Goal: Book appointment/travel/reservation

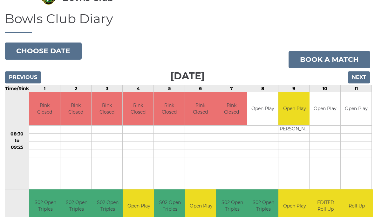
scroll to position [35, 0]
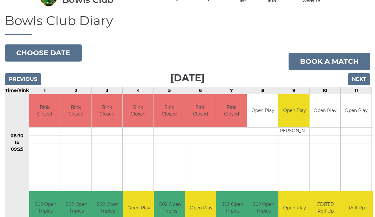
click at [29, 51] on button "Choose date" at bounding box center [43, 53] width 77 height 17
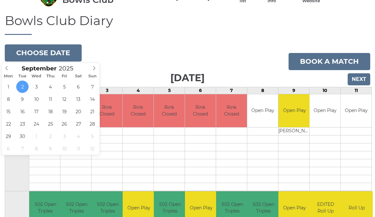
type input "[DATE]"
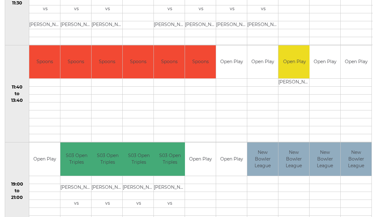
scroll to position [289, 0]
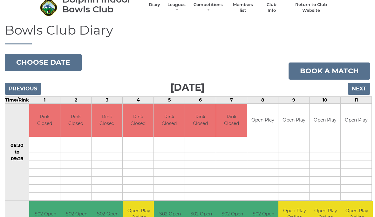
click at [47, 63] on button "Choose date" at bounding box center [43, 62] width 77 height 17
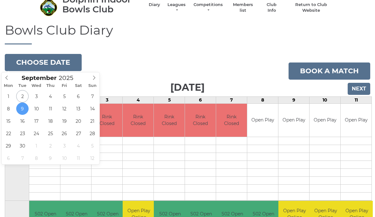
type input "2025-09-16"
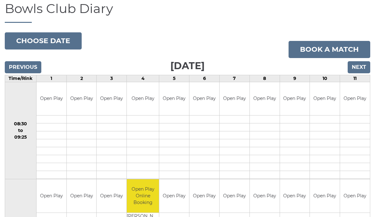
scroll to position [33, 0]
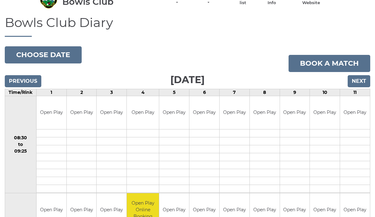
click at [39, 55] on button "Choose date" at bounding box center [43, 54] width 77 height 17
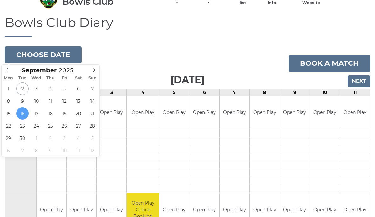
type input "2025-09-23"
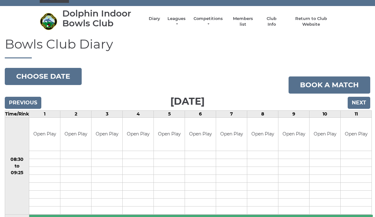
scroll to position [11, 0]
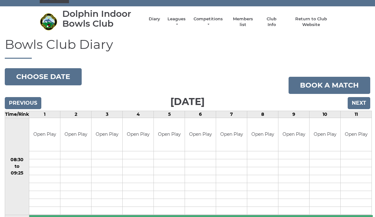
click at [30, 78] on button "Choose date" at bounding box center [43, 76] width 77 height 17
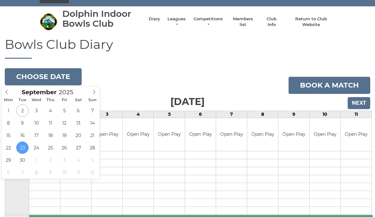
type input "2025-09-25"
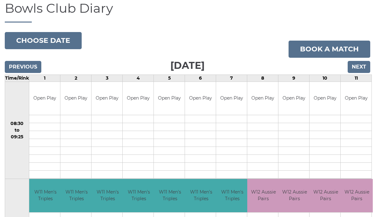
scroll to position [47, 0]
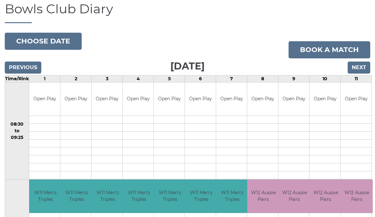
click at [33, 37] on button "Choose date" at bounding box center [43, 41] width 77 height 17
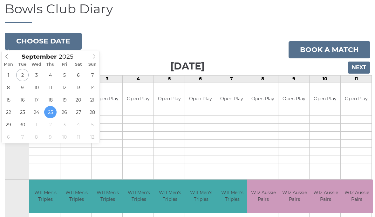
type input "2025-09-24"
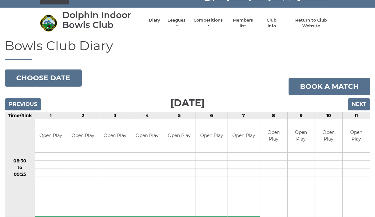
scroll to position [10, 0]
click at [21, 78] on button "Choose date" at bounding box center [43, 78] width 77 height 17
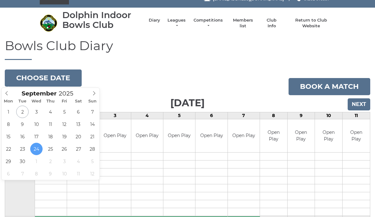
type input "[DATE]"
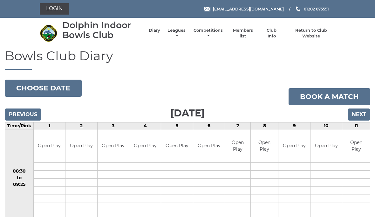
click at [44, 88] on button "Choose date" at bounding box center [43, 88] width 77 height 17
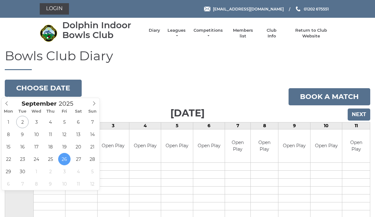
type input "2025-10-03"
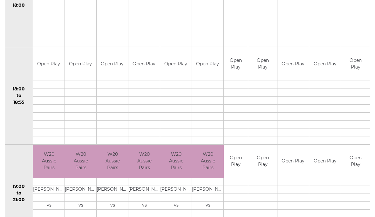
scroll to position [582, 0]
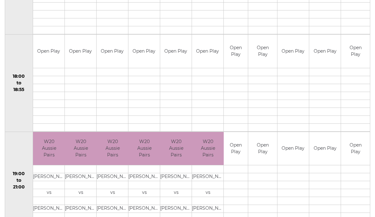
click at [259, 150] on td "Open Play" at bounding box center [262, 149] width 29 height 33
click at [263, 168] on td at bounding box center [262, 170] width 29 height 8
click at [267, 192] on td at bounding box center [262, 194] width 29 height 8
click at [265, 150] on td "Open Play" at bounding box center [262, 149] width 29 height 33
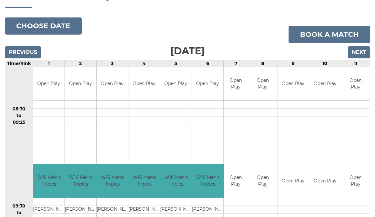
scroll to position [62, 0]
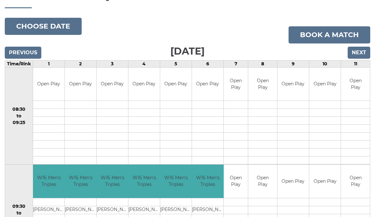
click at [325, 37] on link "Book a match" at bounding box center [330, 34] width 82 height 17
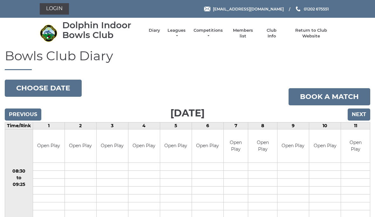
click at [51, 85] on button "Choose date" at bounding box center [43, 88] width 77 height 17
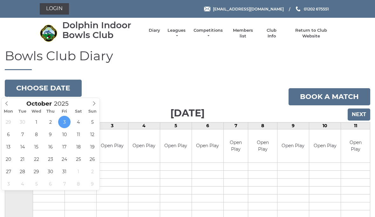
click at [7, 103] on icon at bounding box center [6, 103] width 4 height 4
type input "2025-09-27"
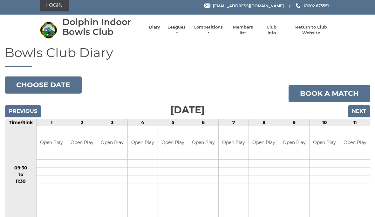
scroll to position [5, 0]
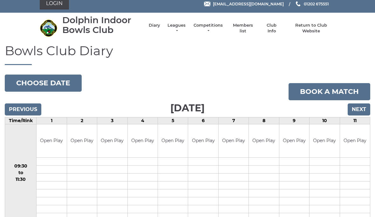
click at [46, 81] on button "Choose date" at bounding box center [43, 83] width 77 height 17
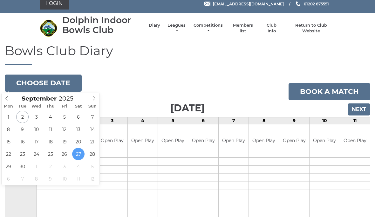
type input "[DATE]"
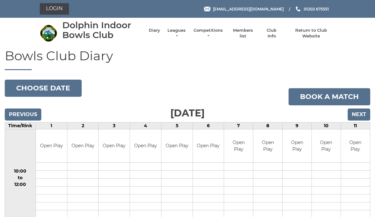
click at [52, 89] on button "Choose date" at bounding box center [43, 88] width 77 height 17
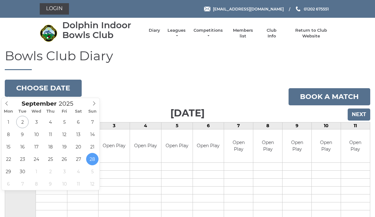
type input "[DATE]"
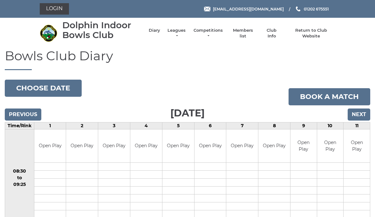
click at [37, 85] on button "Choose date" at bounding box center [43, 88] width 77 height 17
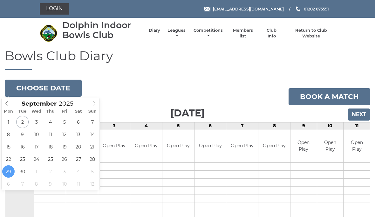
type input "2025-10-02"
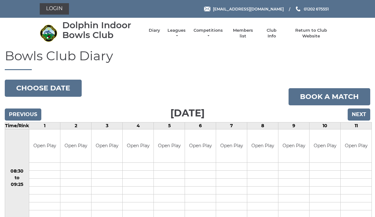
click at [36, 88] on button "Choose date" at bounding box center [43, 88] width 77 height 17
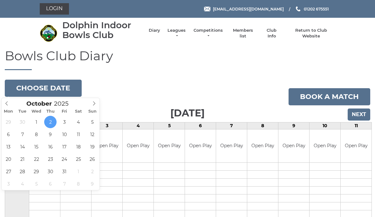
click at [8, 103] on icon at bounding box center [6, 103] width 4 height 4
type input "2025-09-03"
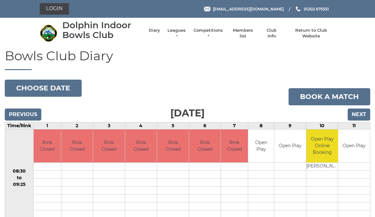
click at [26, 86] on button "Choose date" at bounding box center [43, 88] width 77 height 17
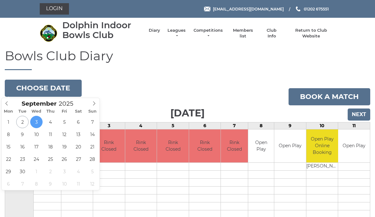
type input "[DATE]"
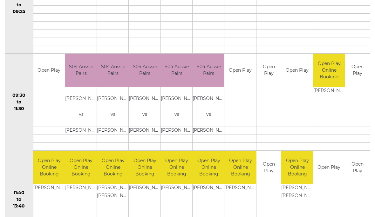
scroll to position [289, 0]
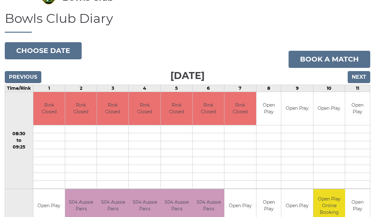
click at [32, 51] on button "Choose date" at bounding box center [43, 51] width 77 height 17
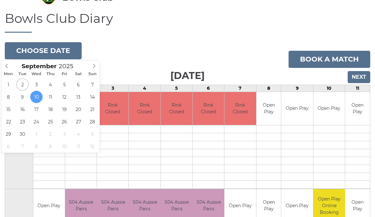
type input "[DATE]"
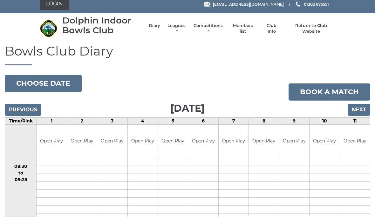
click at [27, 82] on button "Choose date" at bounding box center [43, 83] width 77 height 17
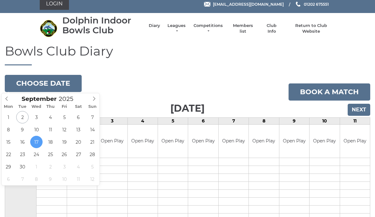
type input "2025-09-24"
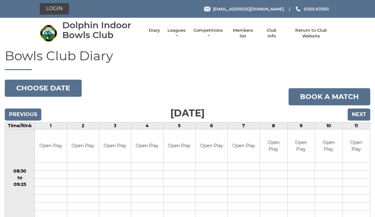
click at [33, 86] on button "Choose date" at bounding box center [43, 88] width 77 height 17
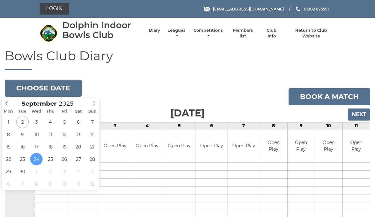
type input "[DATE]"
